Goal: Navigation & Orientation: Find specific page/section

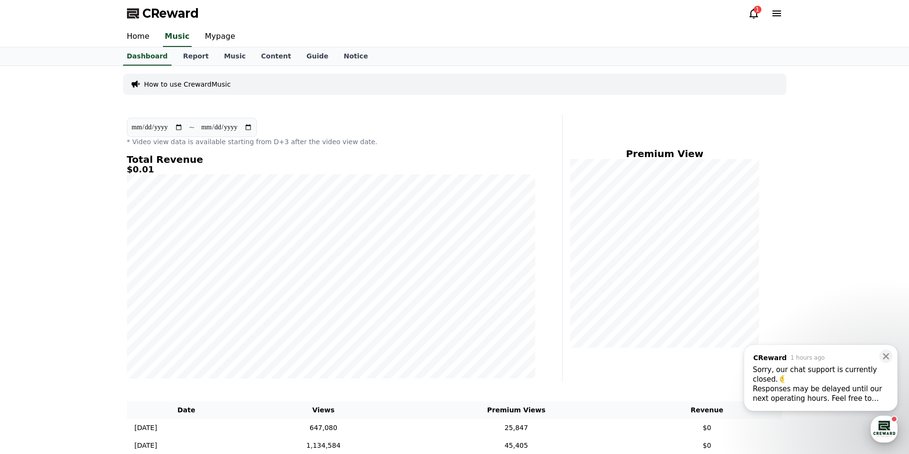
click at [885, 428] on div "button" at bounding box center [884, 429] width 27 height 27
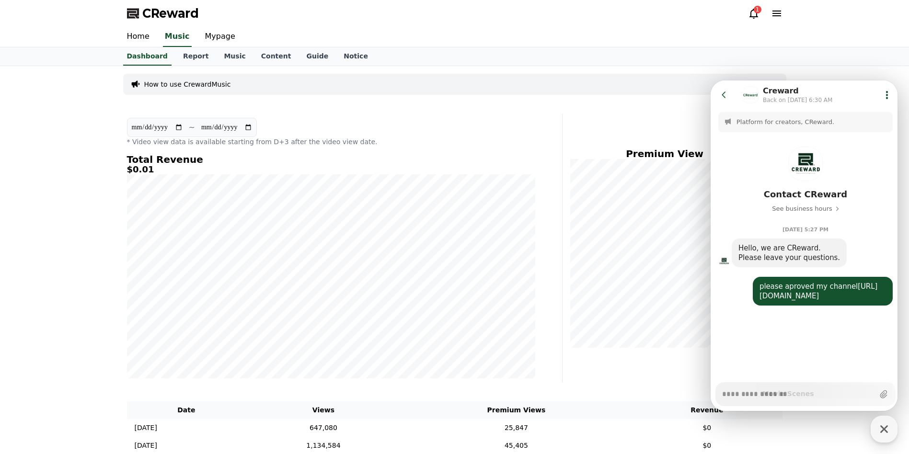
scroll to position [1666, 0]
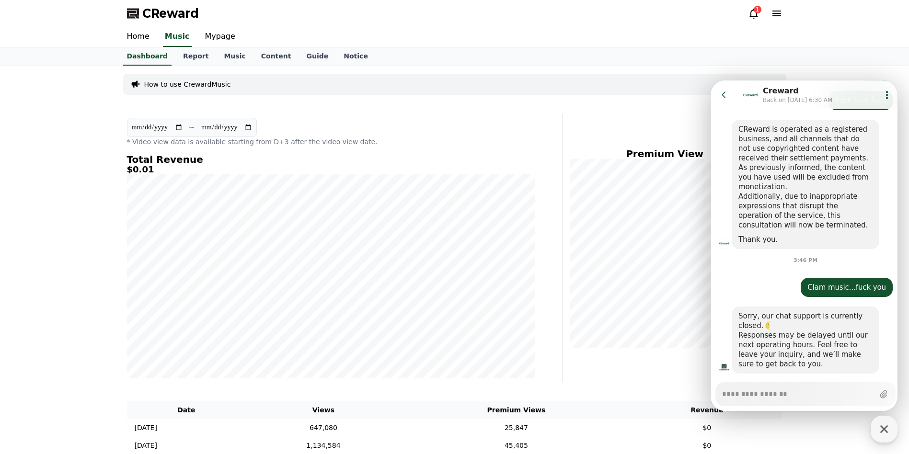
type textarea "*"
click at [757, 17] on icon at bounding box center [754, 14] width 9 height 10
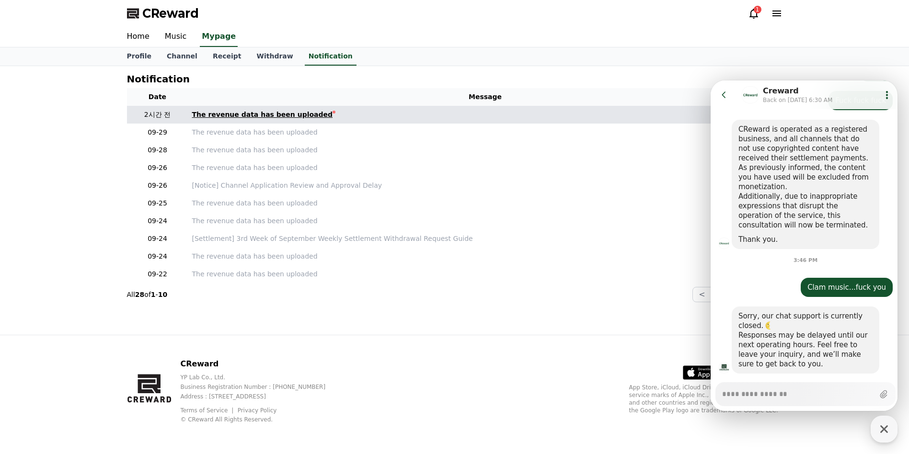
click at [264, 113] on div "The revenue data has been uploaded" at bounding box center [262, 115] width 141 height 10
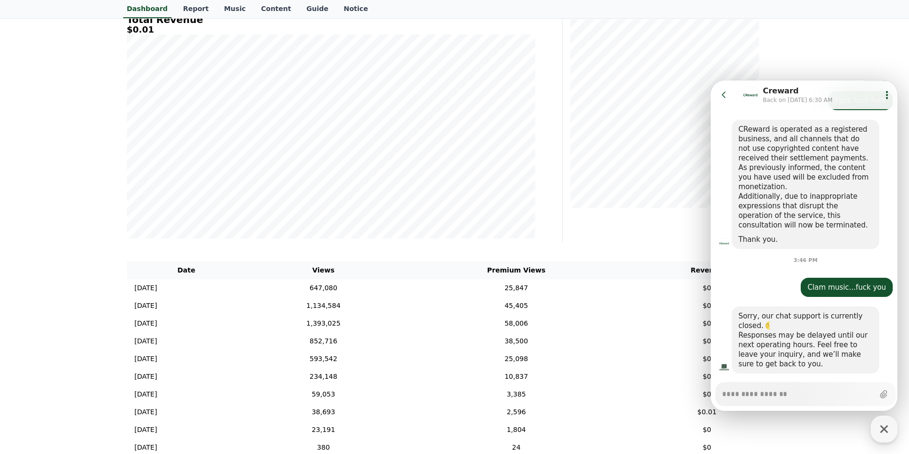
scroll to position [144, 0]
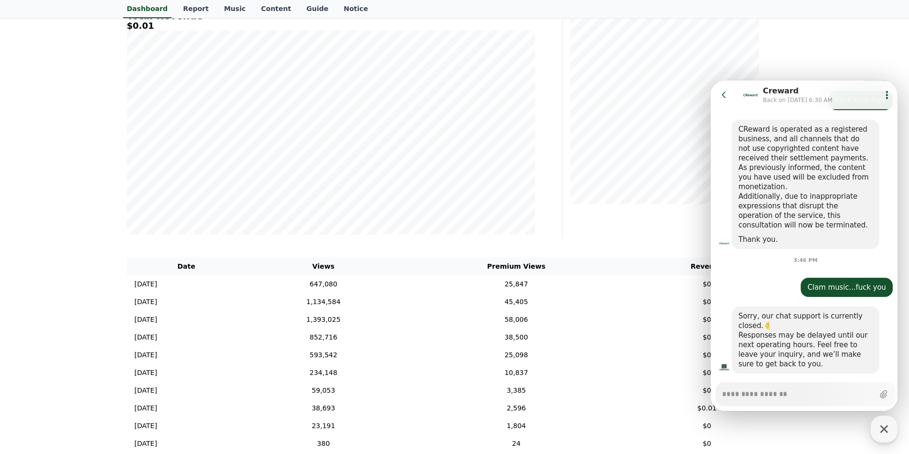
click at [723, 95] on icon at bounding box center [725, 95] width 10 height 10
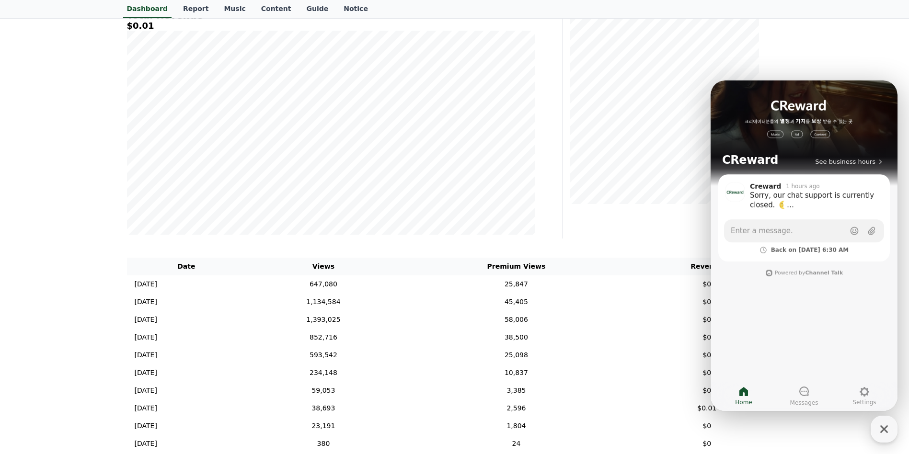
click at [638, 221] on div "Premium View" at bounding box center [677, 104] width 220 height 268
click at [886, 427] on icon "button" at bounding box center [885, 430] width 8 height 8
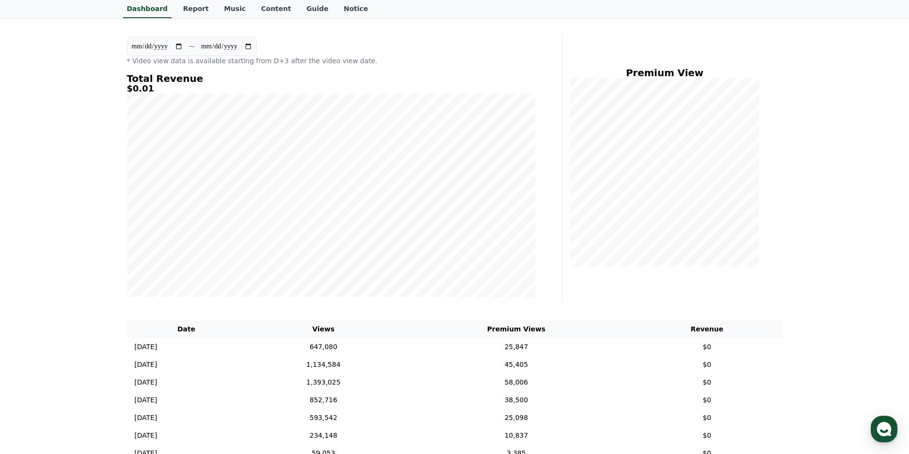
scroll to position [0, 0]
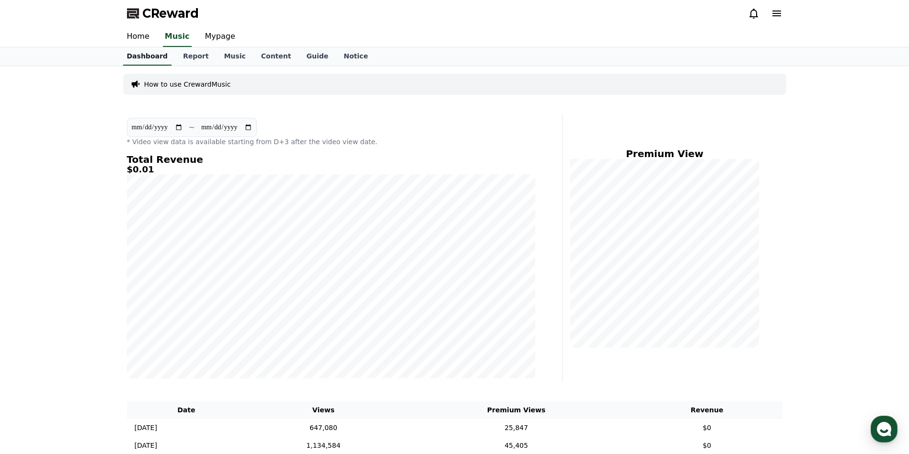
click at [134, 51] on link "Dashboard" at bounding box center [147, 56] width 48 height 18
click at [138, 36] on link "Home" at bounding box center [138, 37] width 38 height 20
